Goal: Task Accomplishment & Management: Manage account settings

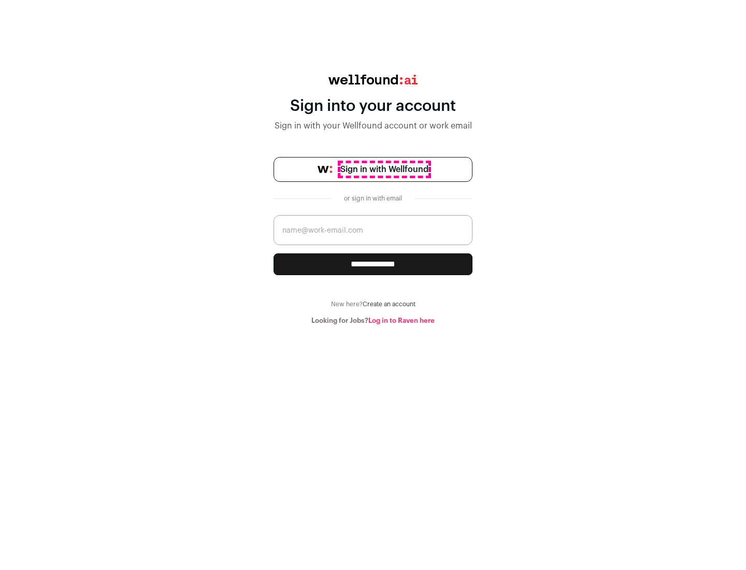
click at [384, 169] on span "Sign in with Wellfound" at bounding box center [385, 169] width 88 height 12
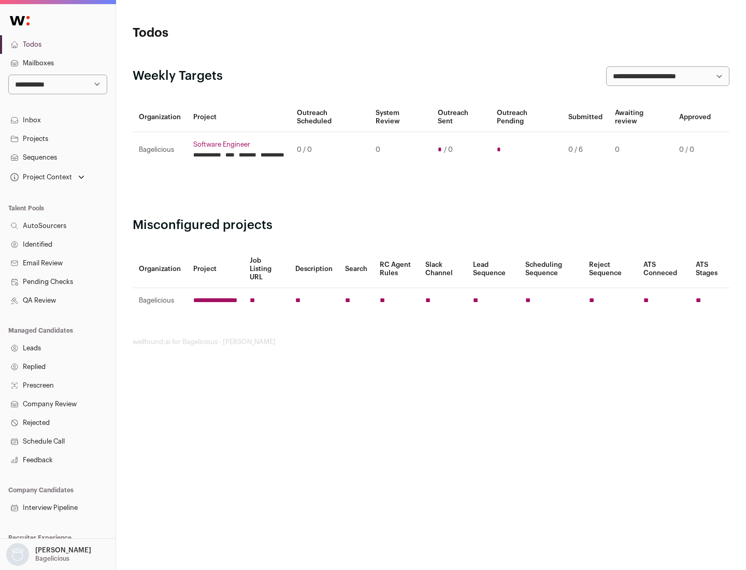
click at [58, 138] on link "Projects" at bounding box center [58, 139] width 116 height 19
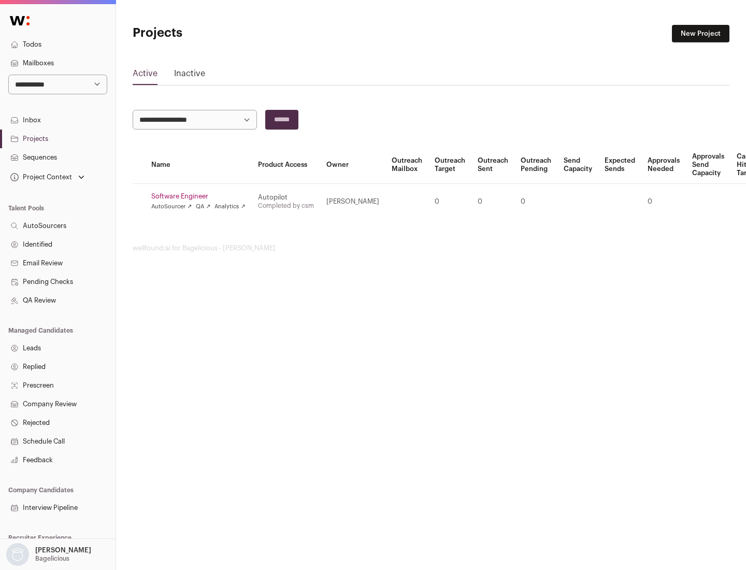
click at [202, 196] on link "Software Engineer" at bounding box center [198, 196] width 94 height 8
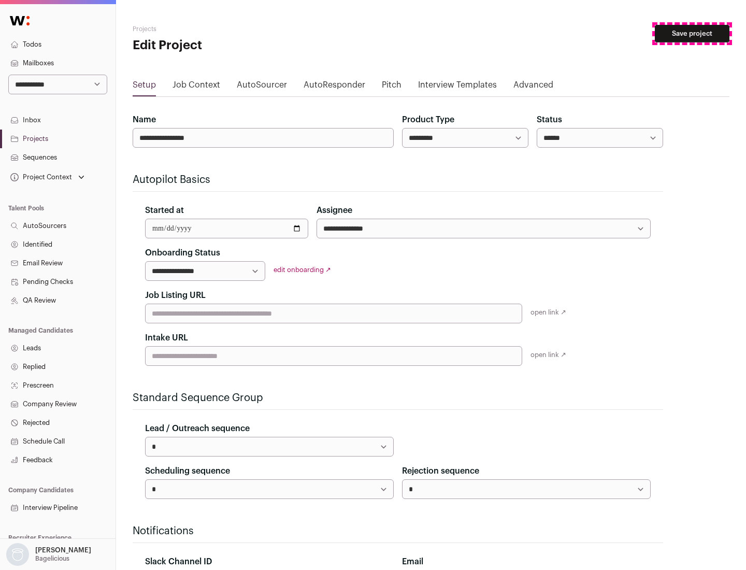
click at [692, 34] on button "Save project" at bounding box center [692, 34] width 75 height 18
